Goal: Task Accomplishment & Management: Manage account settings

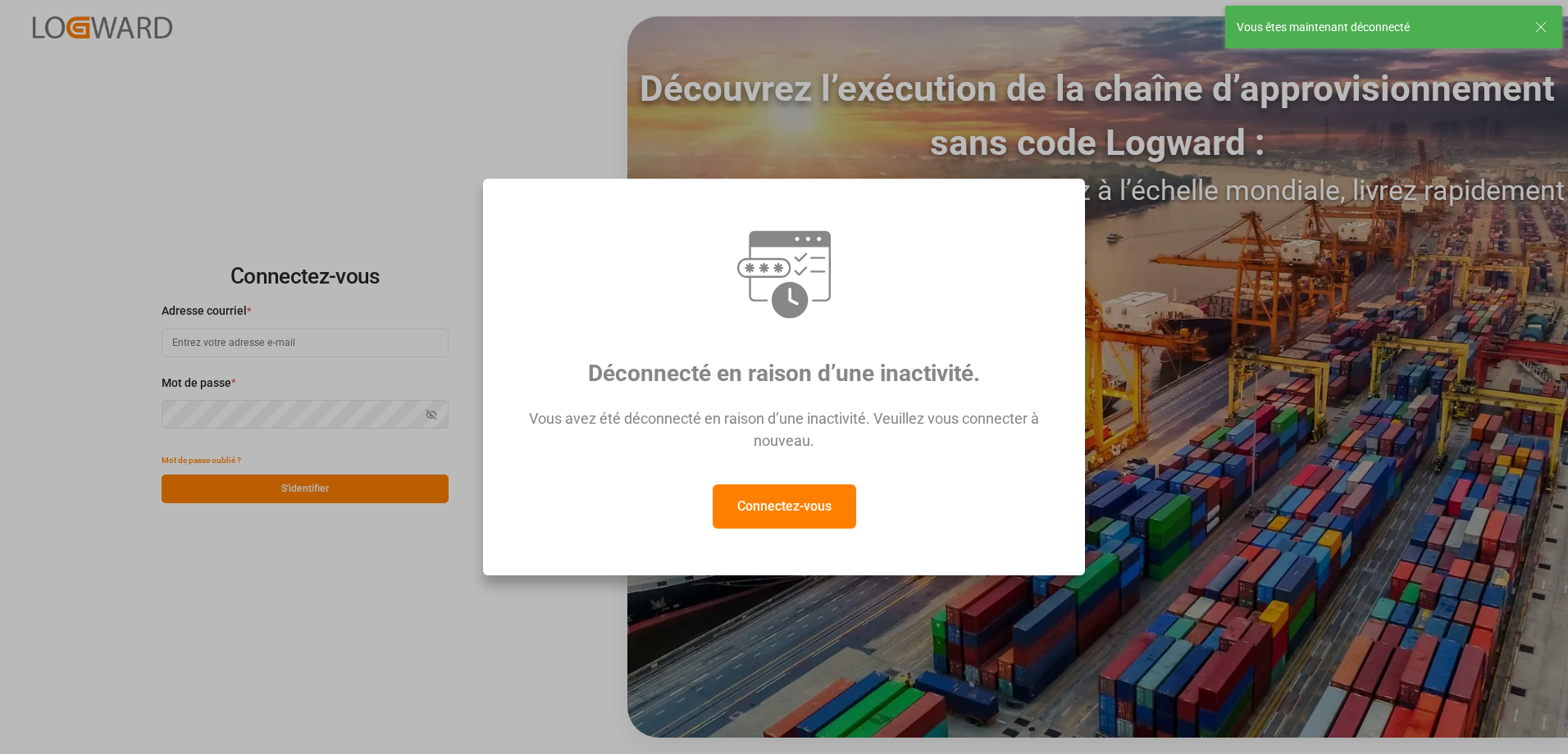
type input "recept.chezy@melitta.fr"
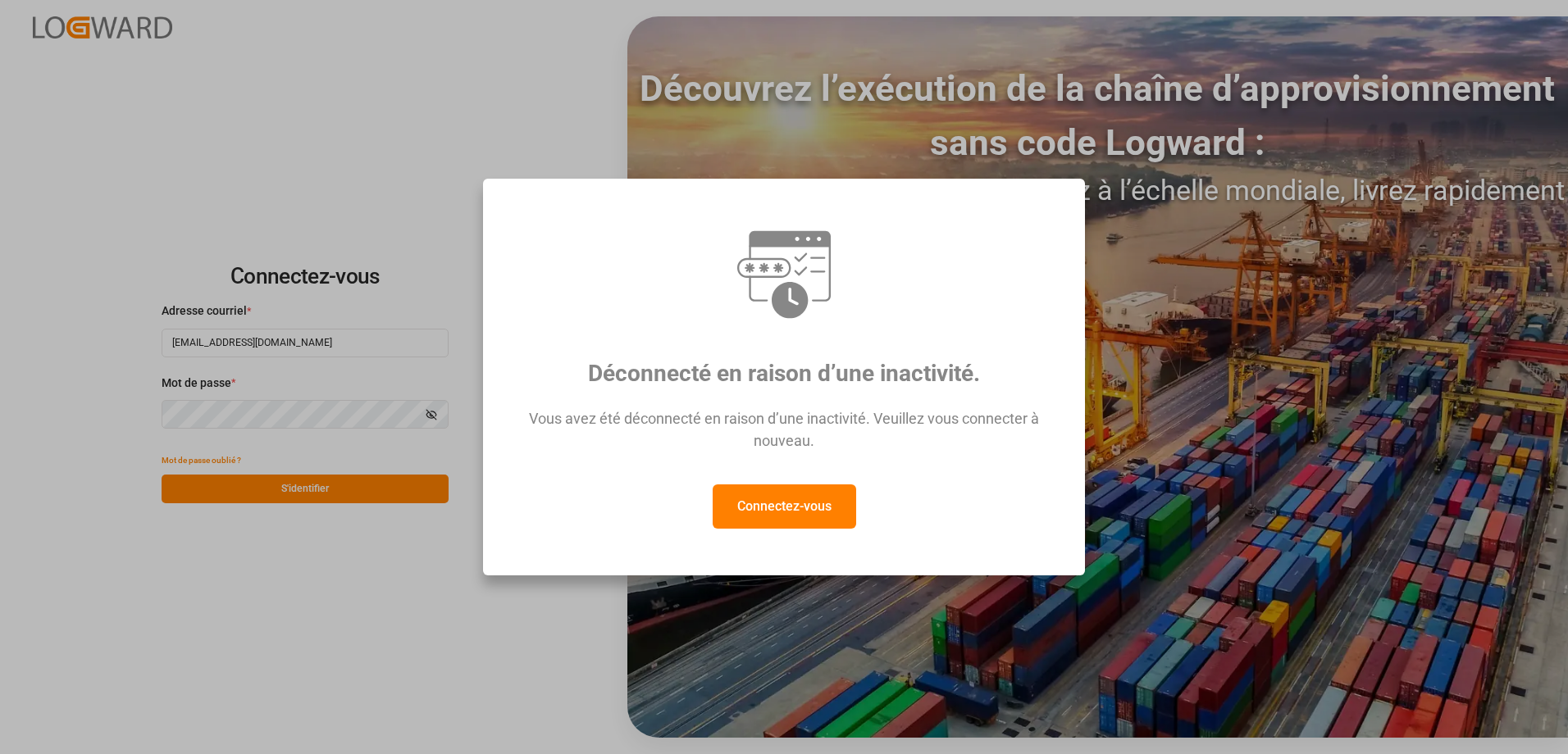
click at [1222, 282] on div "Déconnecté en raison d’une inactivité. Vous avez été déconnecté en raison d’une…" at bounding box center [784, 377] width 1568 height 754
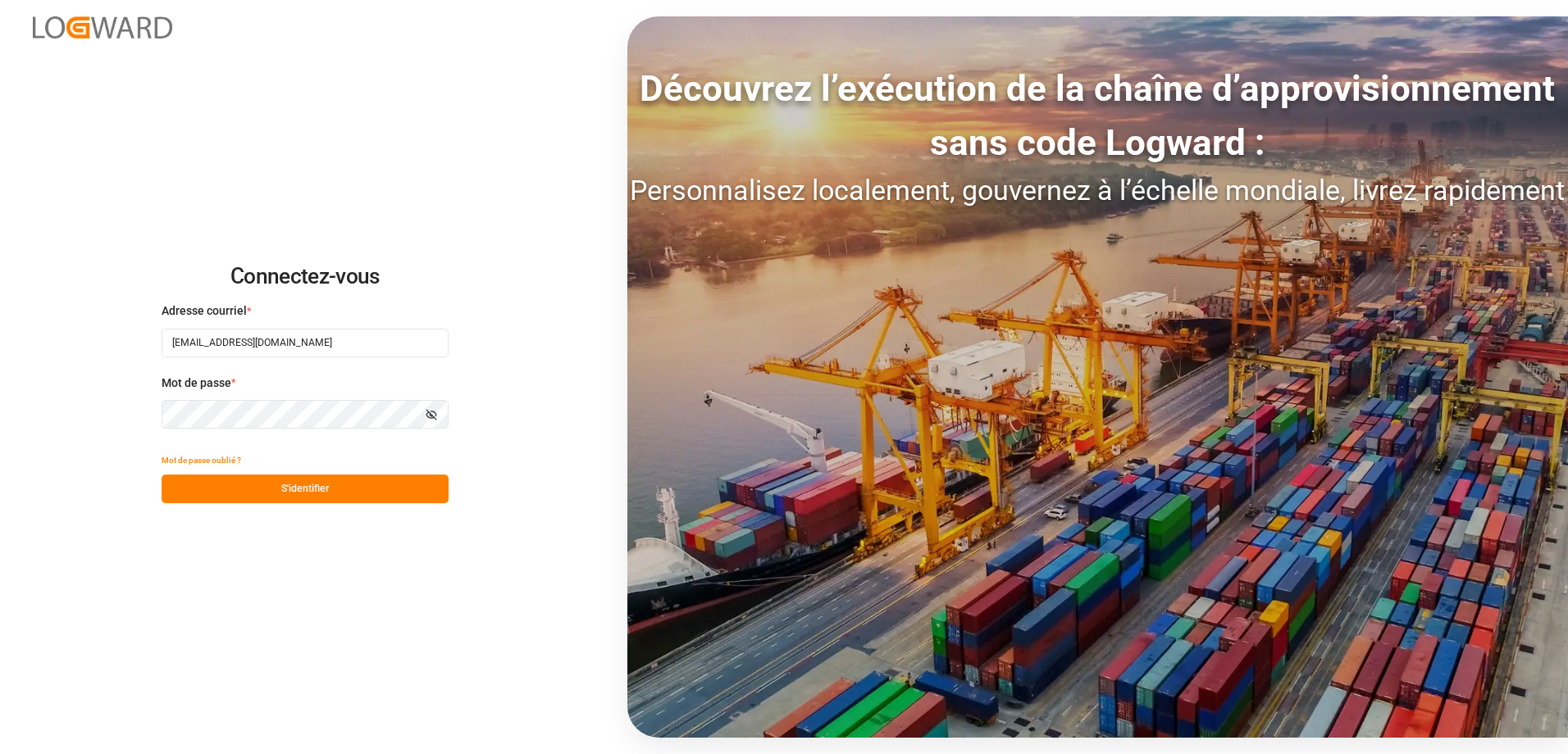
click at [426, 486] on button "S'identifier" at bounding box center [305, 489] width 287 height 29
